Goal: Task Accomplishment & Management: Use online tool/utility

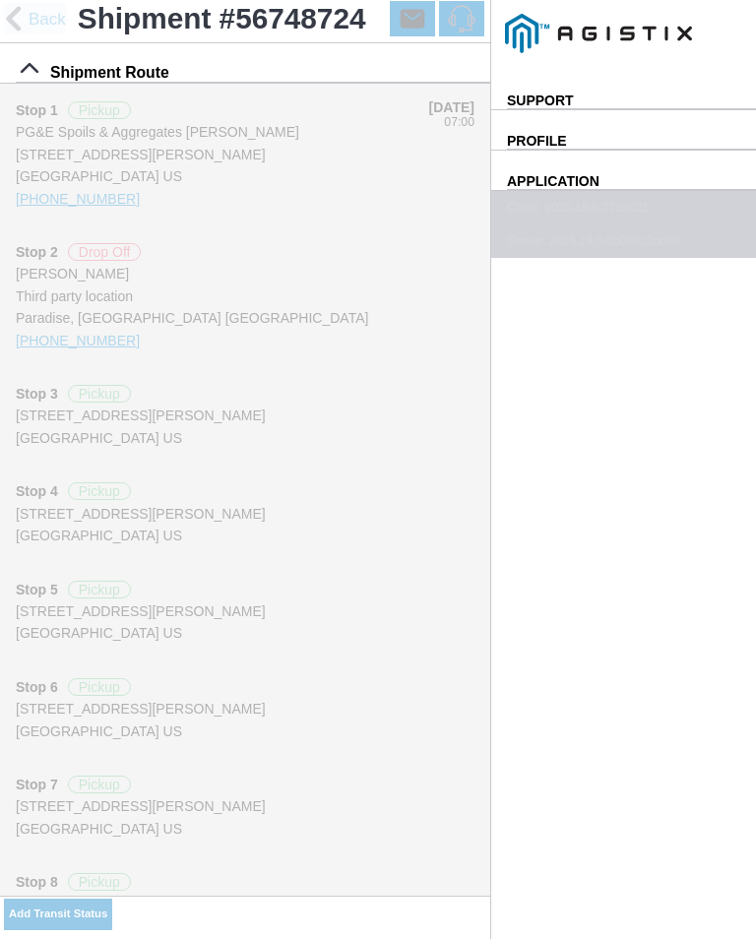
click at [0, 0] on input "13:04" at bounding box center [0, 0] width 0 height 0
type input "13:50"
click at [0, 0] on select "Select Arrive at Drop Off Arrive at Pickup Break Start Break Stop Depart Drop O…" at bounding box center [0, 0] width 0 height 0
select select "ARVPULOC"
click at [0, 0] on div "Location" at bounding box center [0, 0] width 0 height 0
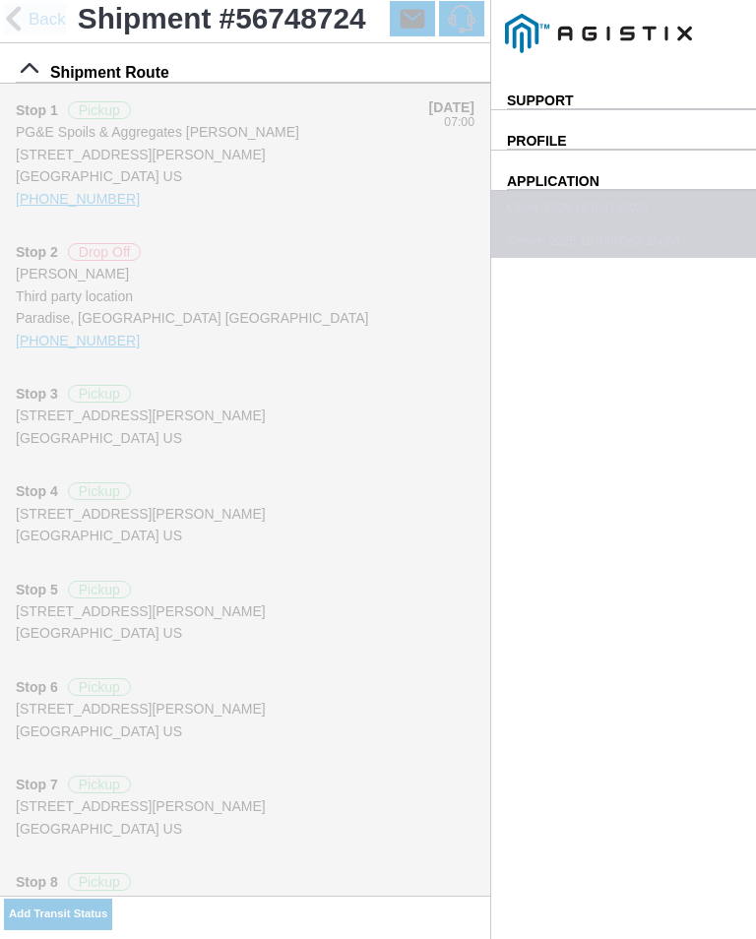
click at [0, 0] on div "Paradise - [PERSON_NAME]" at bounding box center [0, 0] width 0 height 0
click at [0, 0] on slot "Apply" at bounding box center [0, 0] width 0 height 0
type input "Paradise"
click at [0, 0] on button "SAVE" at bounding box center [0, 0] width 0 height 0
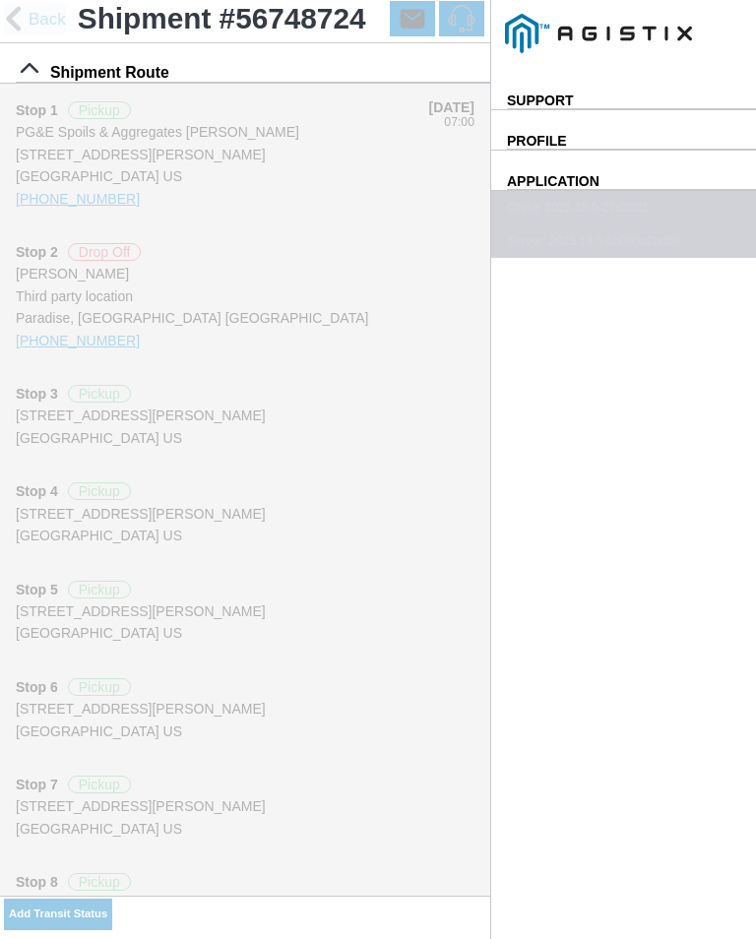
click at [112, 904] on button "Add Transit Status" at bounding box center [58, 913] width 108 height 31
click at [0, 0] on input "13:08" at bounding box center [0, 0] width 0 height 0
type input "13:55"
click at [0, 0] on select "Select Arrive at Drop Off Arrive at Pickup Break Start Break Stop Depart Drop O…" at bounding box center [0, 0] width 0 height 0
select select "DPTPULOC"
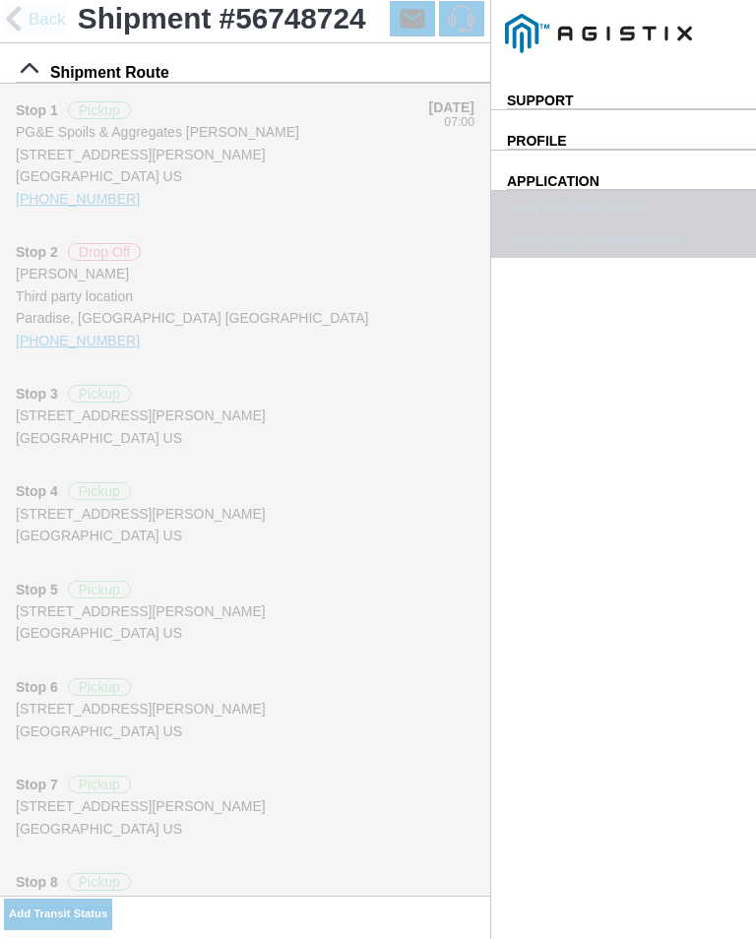
click at [0, 0] on div "Location" at bounding box center [0, 0] width 0 height 0
click at [0, 0] on div "Paradise - [PERSON_NAME]" at bounding box center [0, 0] width 0 height 0
click at [0, 0] on slot "Apply" at bounding box center [0, 0] width 0 height 0
type input "Paradise"
click at [0, 0] on select "Select 1" x 3" Rock 1" x 4" Rock 2" x 4" Rock Asphalt Cold Patch Backfill Spec …" at bounding box center [0, 0] width 0 height 0
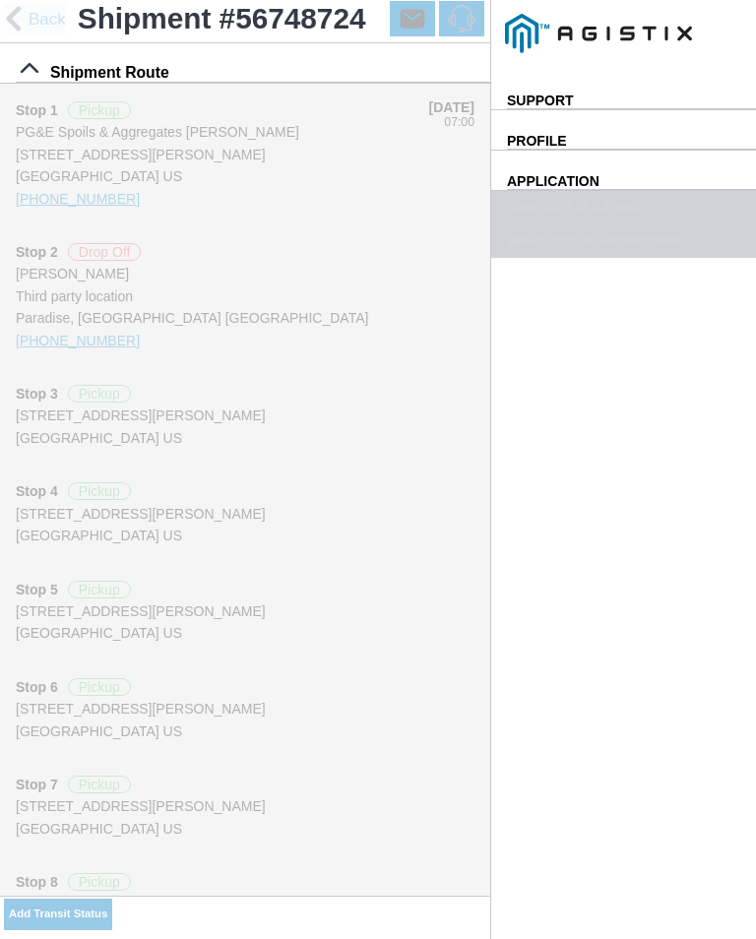
select select "708654"
click at [0, 0] on span "SAVE" at bounding box center [0, 0] width 0 height 0
